Goal: Task Accomplishment & Management: Manage account settings

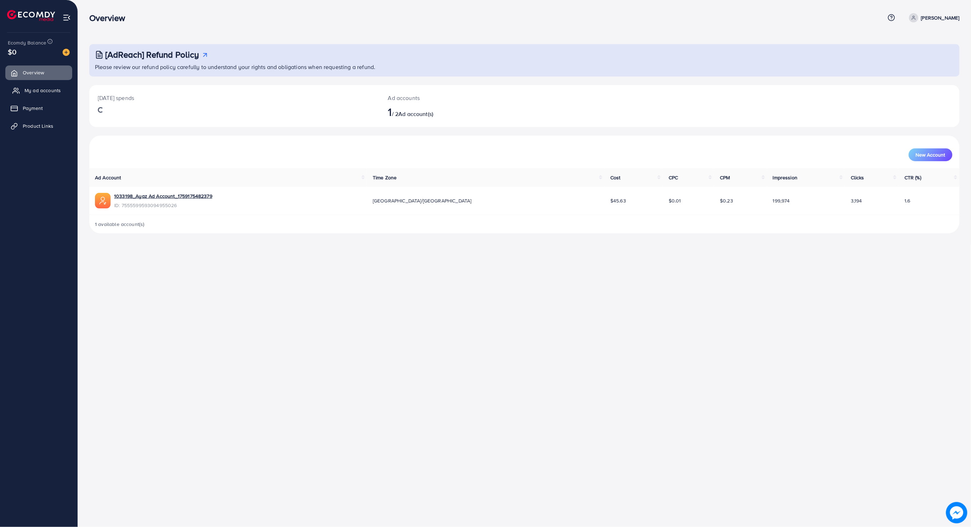
click at [37, 91] on span "My ad accounts" at bounding box center [43, 90] width 36 height 7
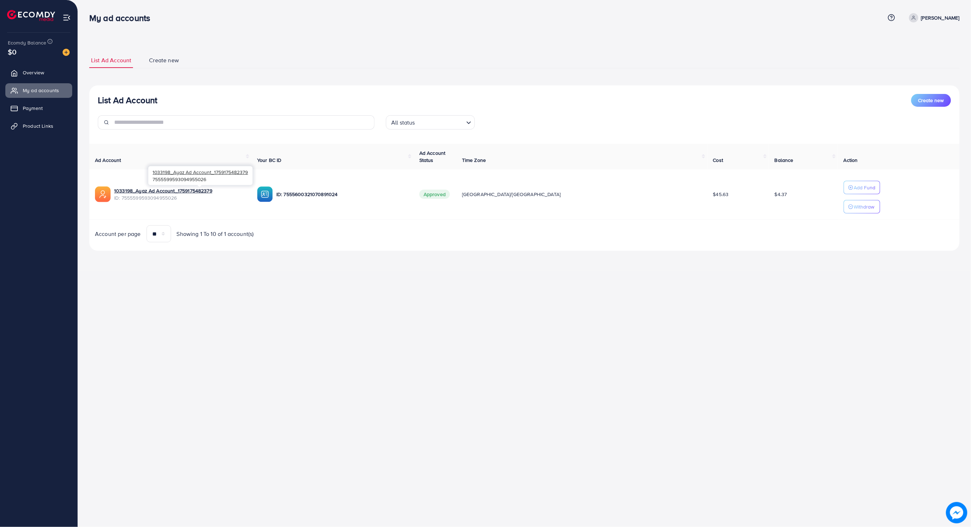
click at [180, 200] on span "ID: 7555599593094955026" at bounding box center [180, 197] width 132 height 7
click at [179, 194] on link "1033198_Ayaz Ad Account_1759175482379" at bounding box center [163, 190] width 98 height 7
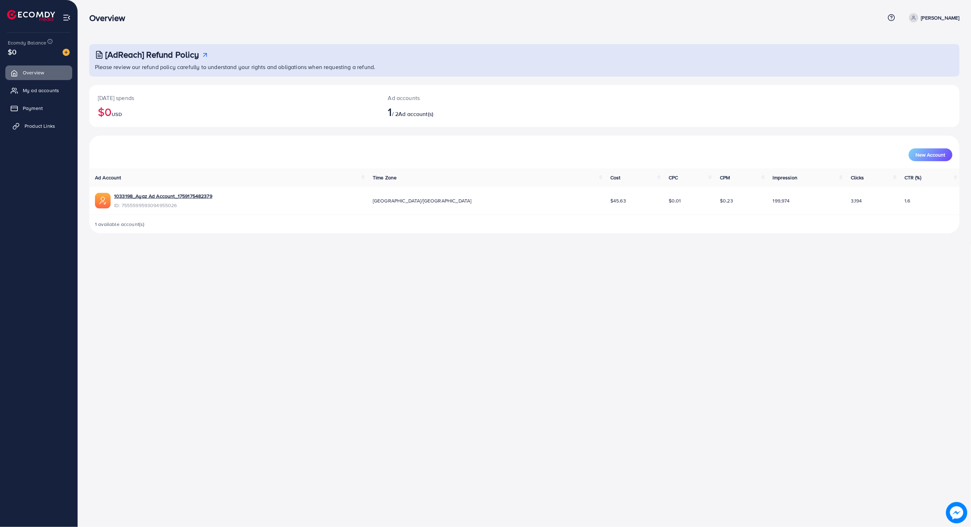
click at [40, 122] on link "Product Links" at bounding box center [38, 126] width 67 height 14
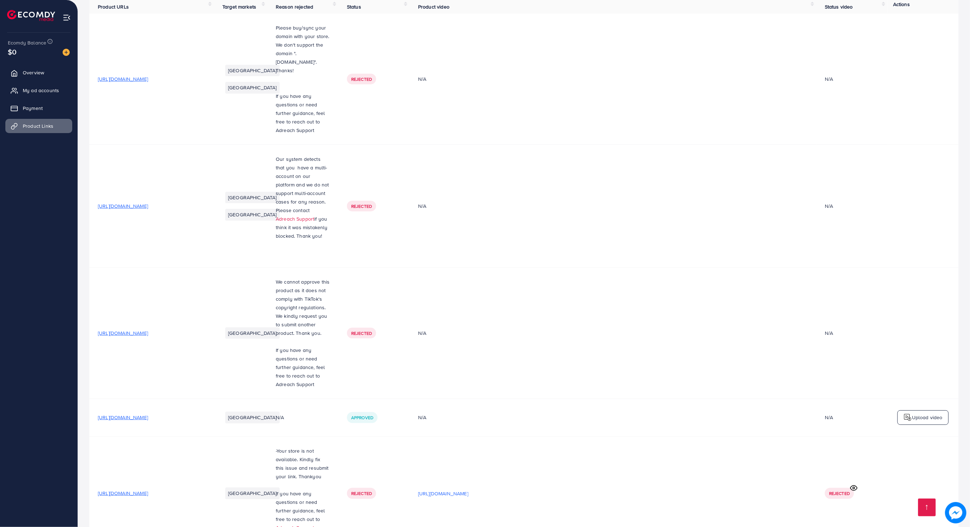
scroll to position [215, 0]
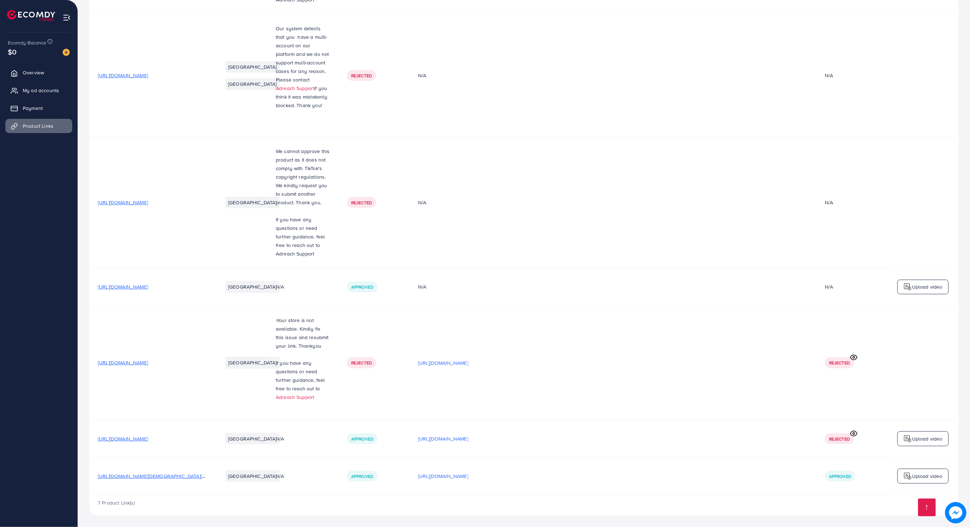
click at [148, 440] on span "https://thejstrader.store/products/master-qurtaz" at bounding box center [123, 438] width 50 height 7
